Goal: Task Accomplishment & Management: Use online tool/utility

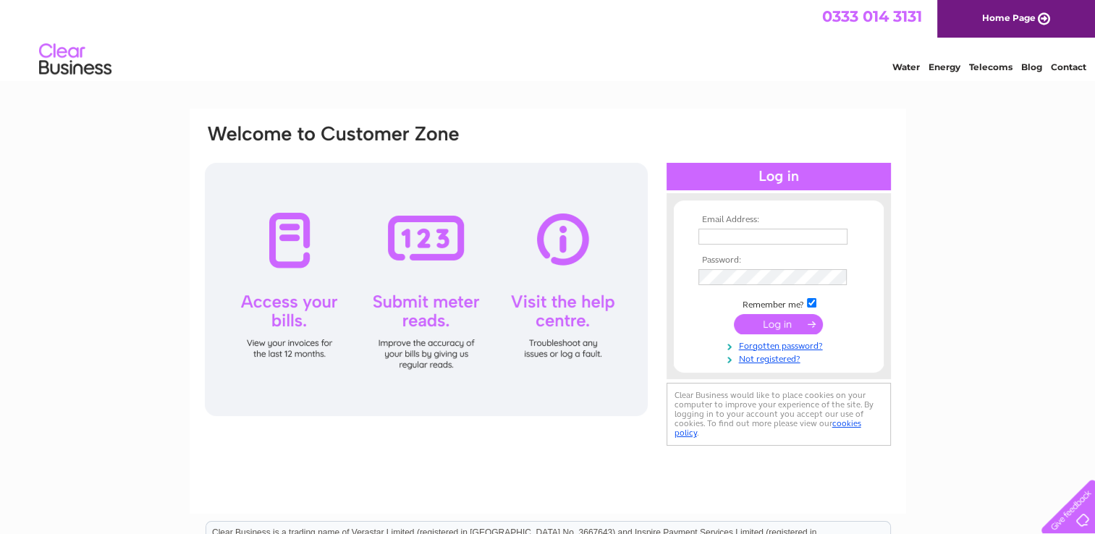
type input "tracy_sully@btinternet.com"
click at [782, 321] on input "submit" at bounding box center [778, 324] width 89 height 20
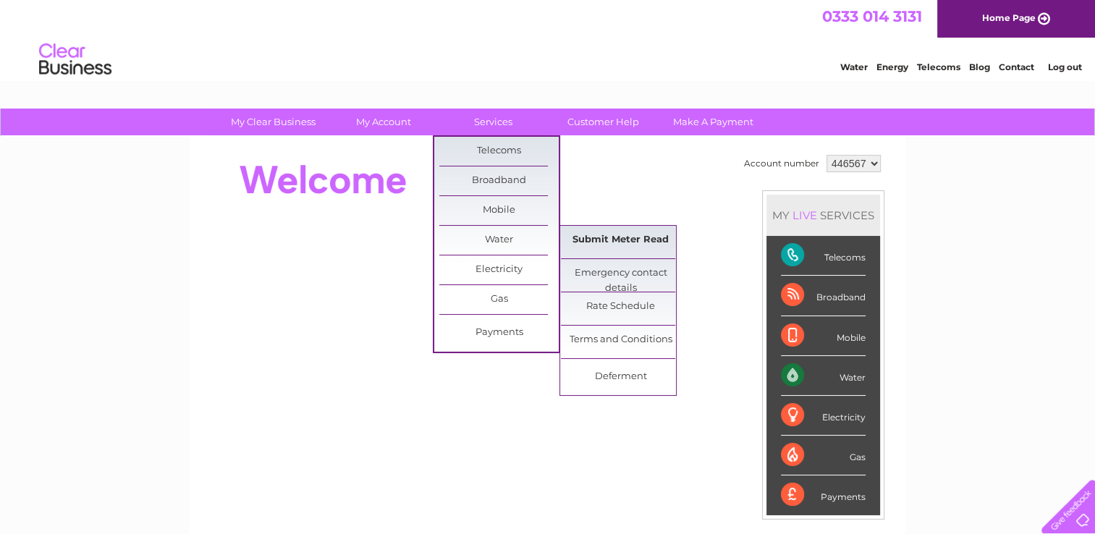
click at [596, 235] on link "Submit Meter Read" at bounding box center [620, 240] width 119 height 29
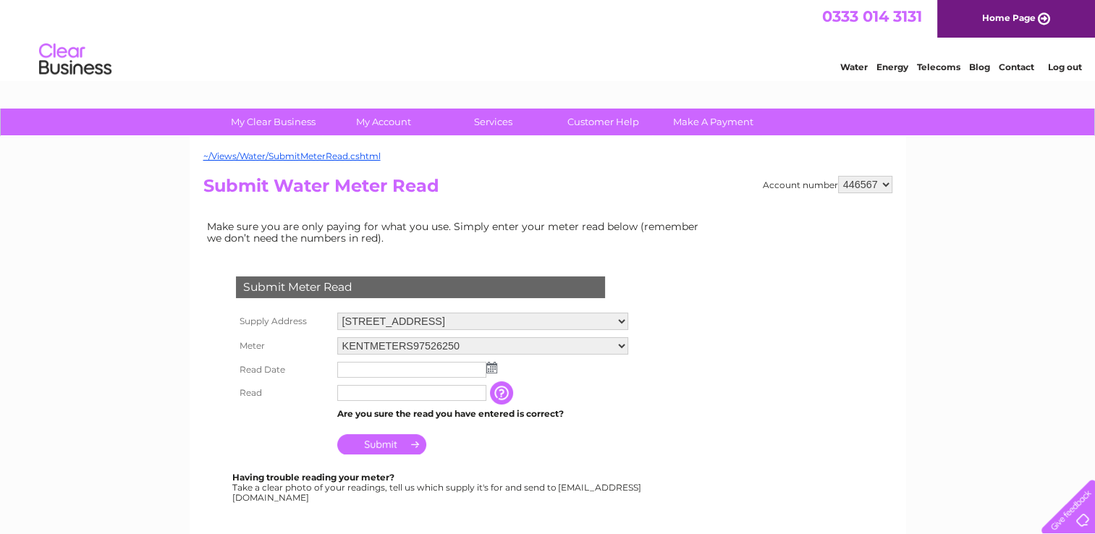
click at [495, 366] on img at bounding box center [491, 368] width 11 height 12
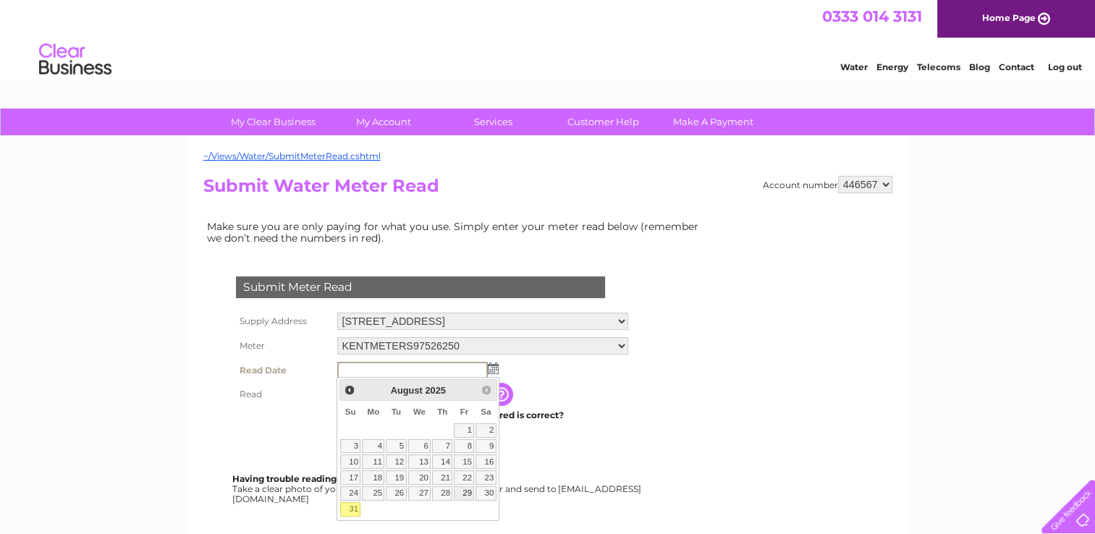
click at [469, 488] on link "29" at bounding box center [464, 493] width 20 height 14
type input "2025/08/29"
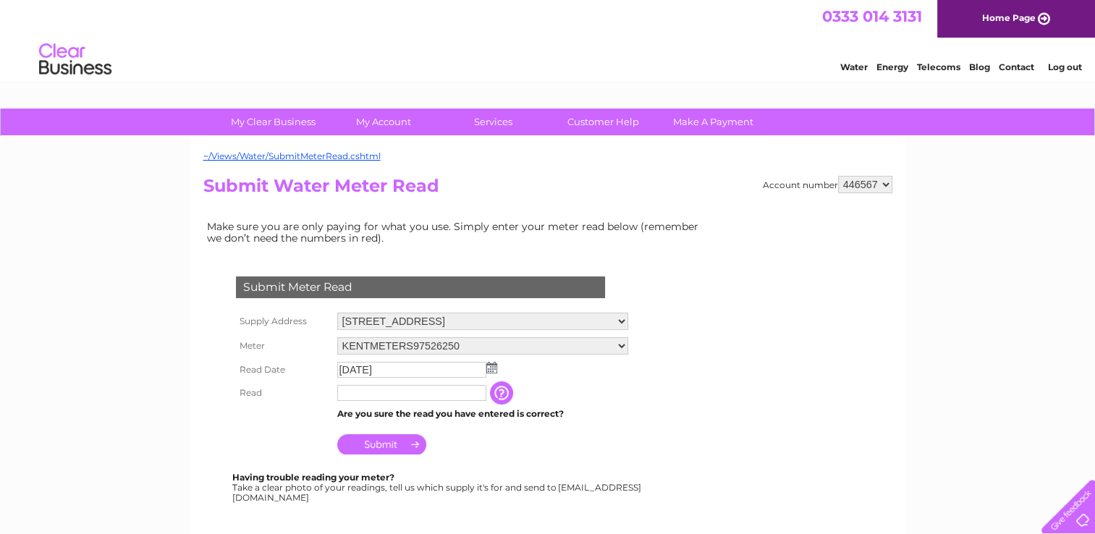
click at [376, 394] on input "text" at bounding box center [411, 393] width 149 height 16
type input "11280"
click at [372, 446] on input "Submit" at bounding box center [381, 444] width 89 height 20
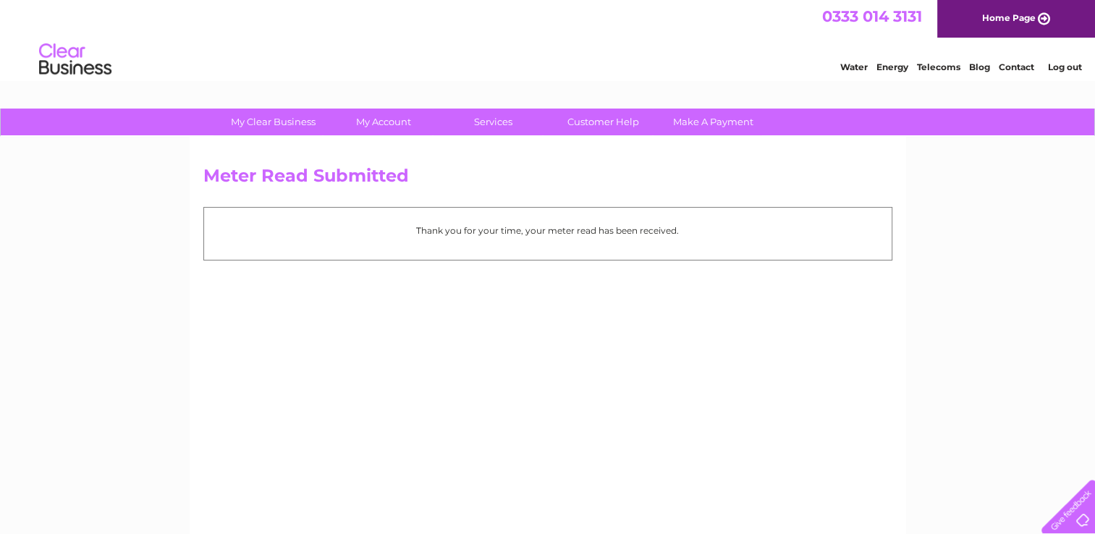
click at [1062, 69] on link "Log out" at bounding box center [1064, 67] width 34 height 11
